Goal: Information Seeking & Learning: Learn about a topic

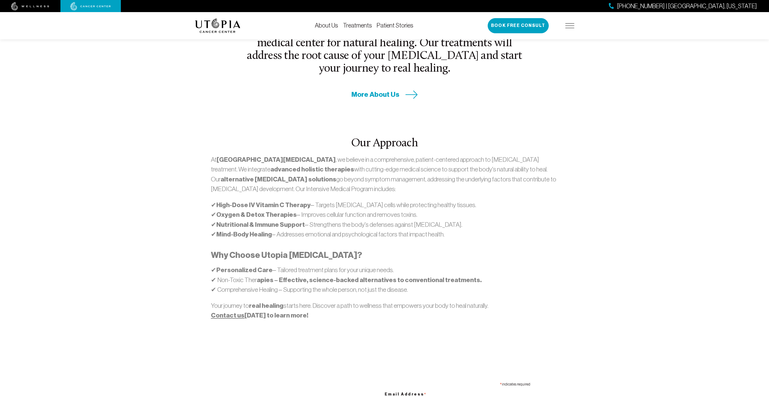
scroll to position [302, 0]
click at [343, 22] on link "Treatments" at bounding box center [357, 25] width 29 height 7
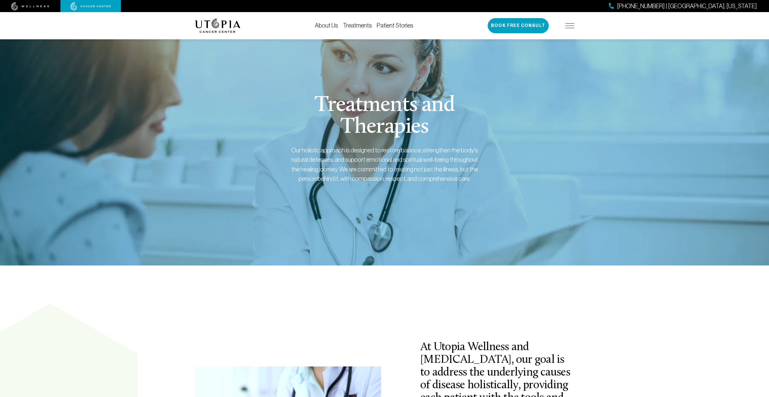
click at [87, 4] on img at bounding box center [90, 6] width 40 height 8
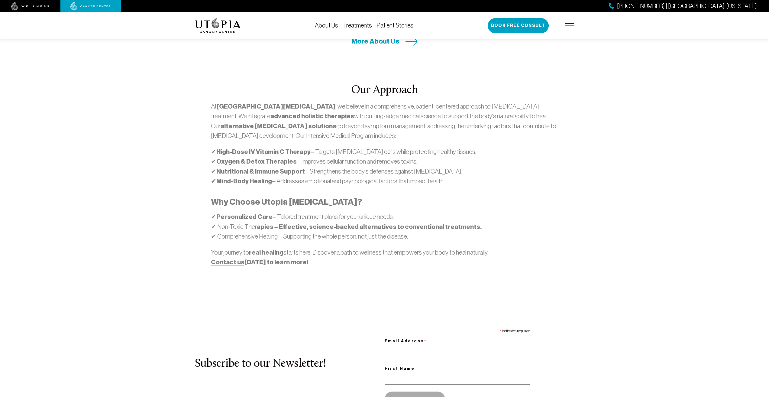
scroll to position [365, 0]
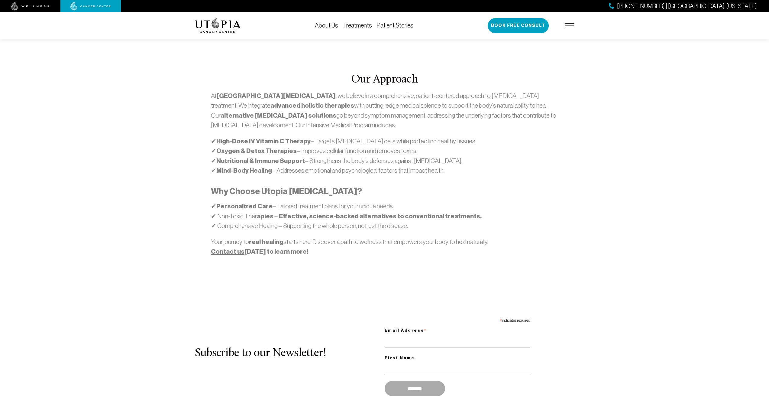
click at [399, 335] on input "Email Address *" at bounding box center [458, 341] width 146 height 12
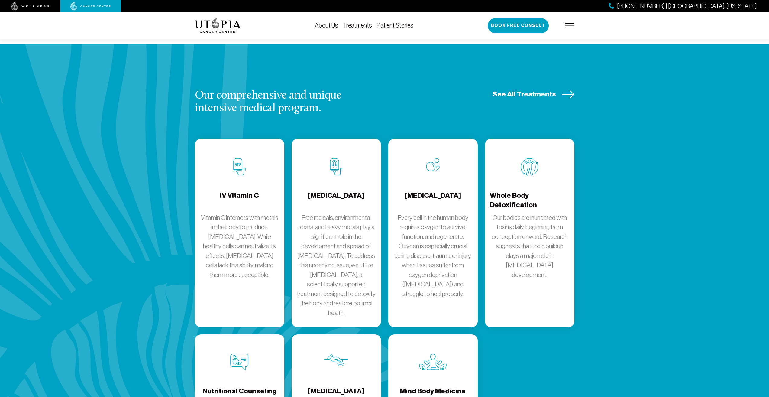
scroll to position [781, 0]
type input "**********"
click at [413, 309] on div "[MEDICAL_DATA] Every cell in the human body requires oxygen to survive, functio…" at bounding box center [432, 232] width 89 height 189
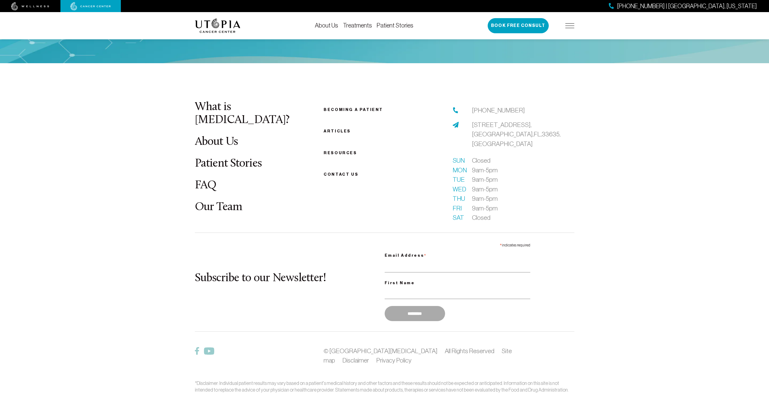
scroll to position [1146, 0]
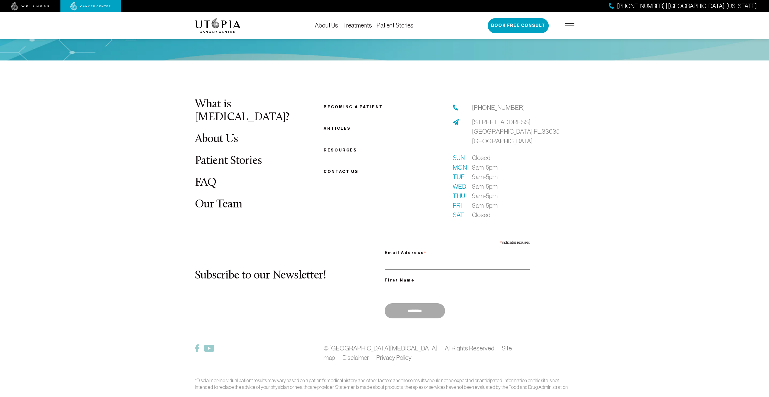
click at [414, 395] on footer "What is [MEDICAL_DATA]? About Us Patient Stories FAQ Our Team Becoming a patien…" at bounding box center [384, 244] width 769 height 368
click at [399, 396] on footer "What is [MEDICAL_DATA]? About Us Patient Stories FAQ Our Team Becoming a patien…" at bounding box center [384, 244] width 769 height 368
click at [377, 23] on link "Patient Stories" at bounding box center [395, 25] width 37 height 7
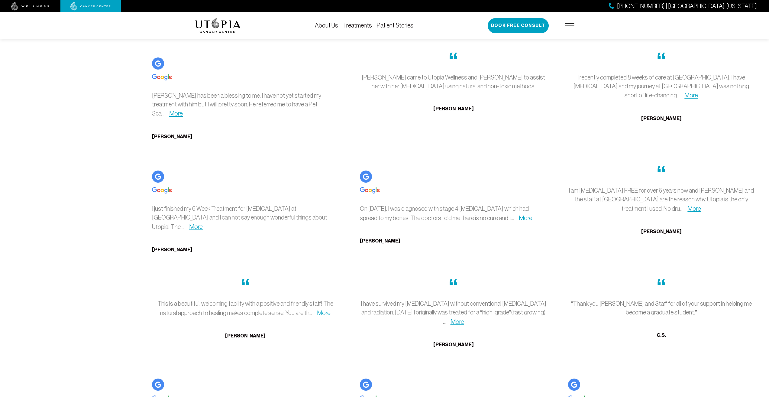
scroll to position [2229, 0]
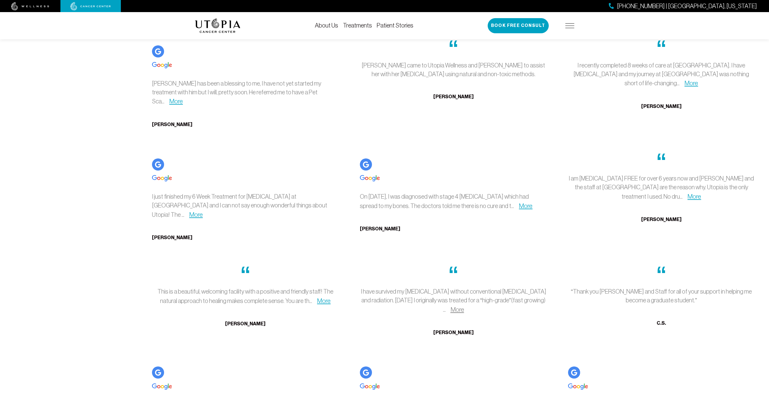
click at [454, 306] on link "More" at bounding box center [458, 309] width 14 height 7
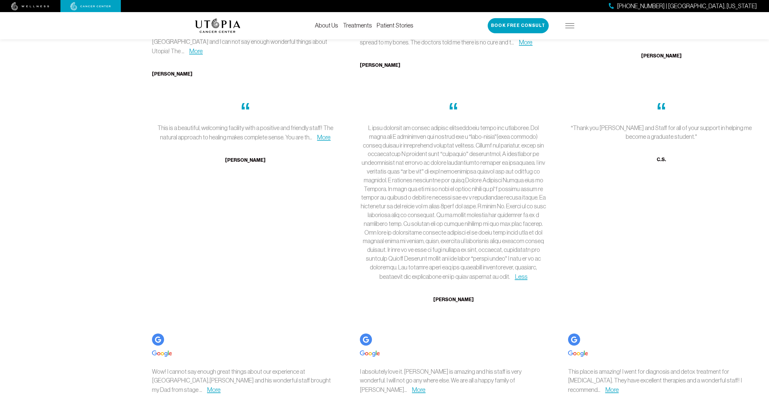
scroll to position [2431, 0]
